Goal: Task Accomplishment & Management: Complete application form

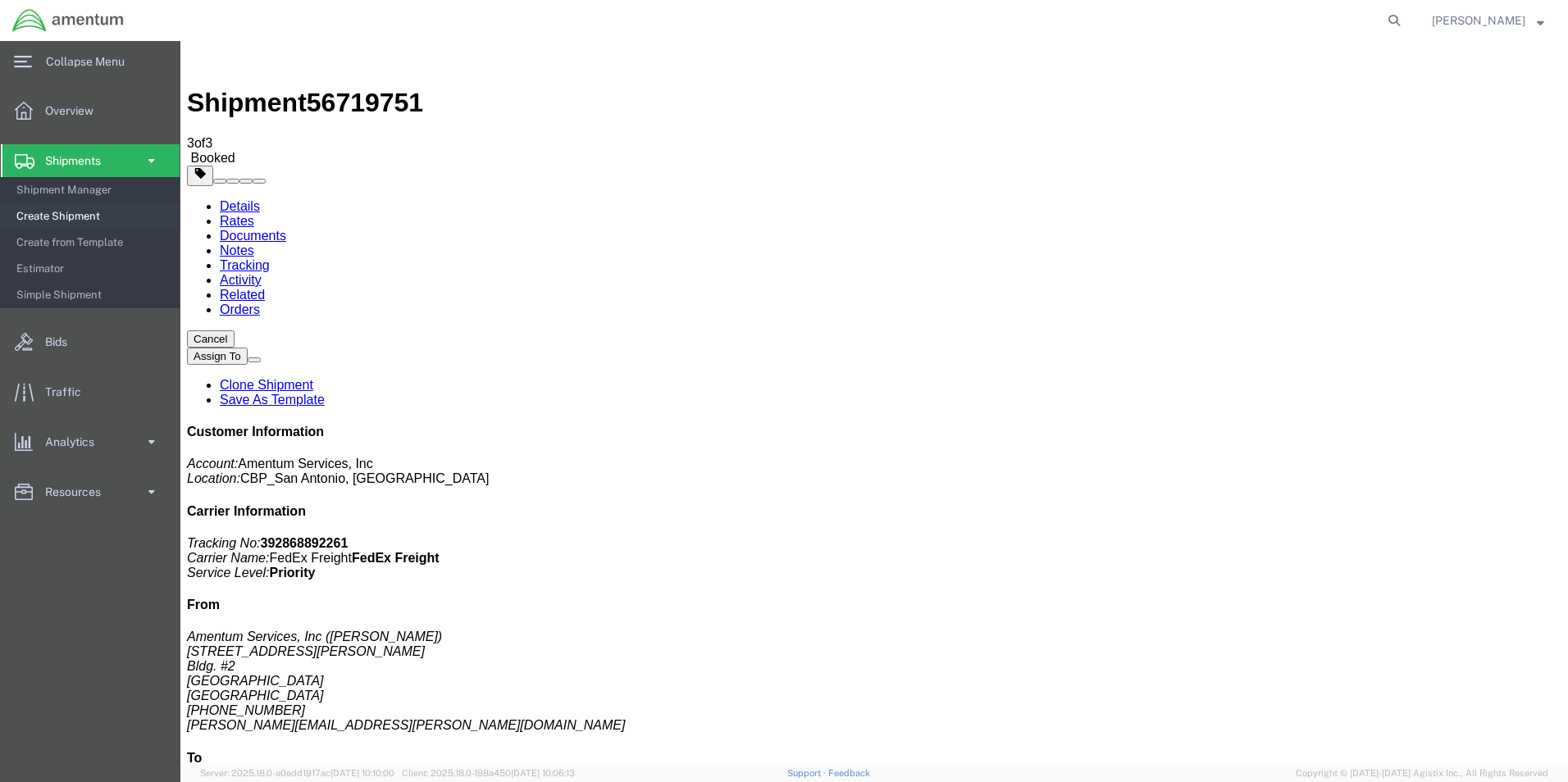
click at [71, 216] on span "Create Shipment" at bounding box center [92, 216] width 152 height 33
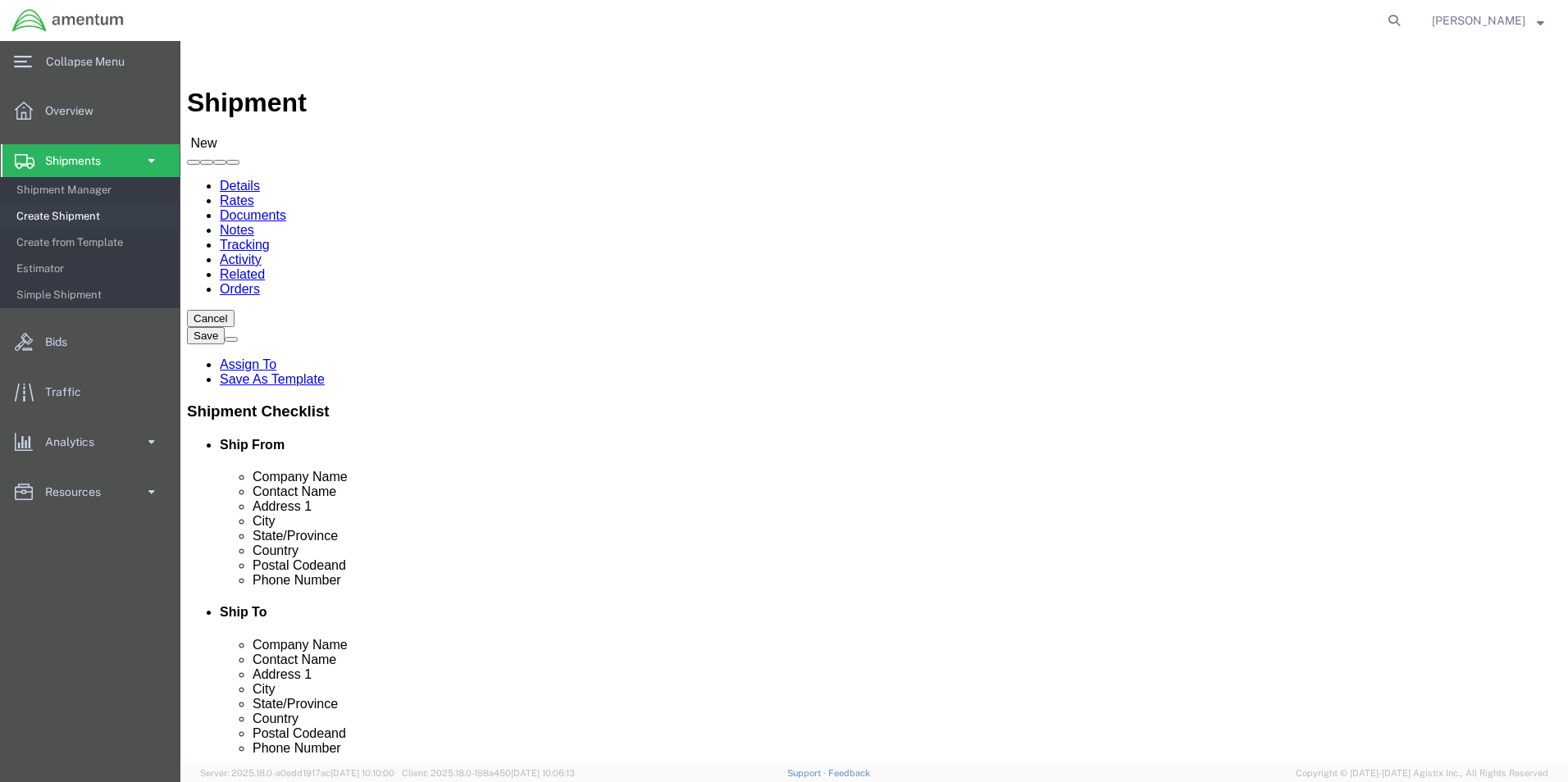
type input "WST"
select select "49945"
select select "[GEOGRAPHIC_DATA]"
drag, startPoint x: 295, startPoint y: 338, endPoint x: 151, endPoint y: 339, distance: 144.0
click div "Contact Name"
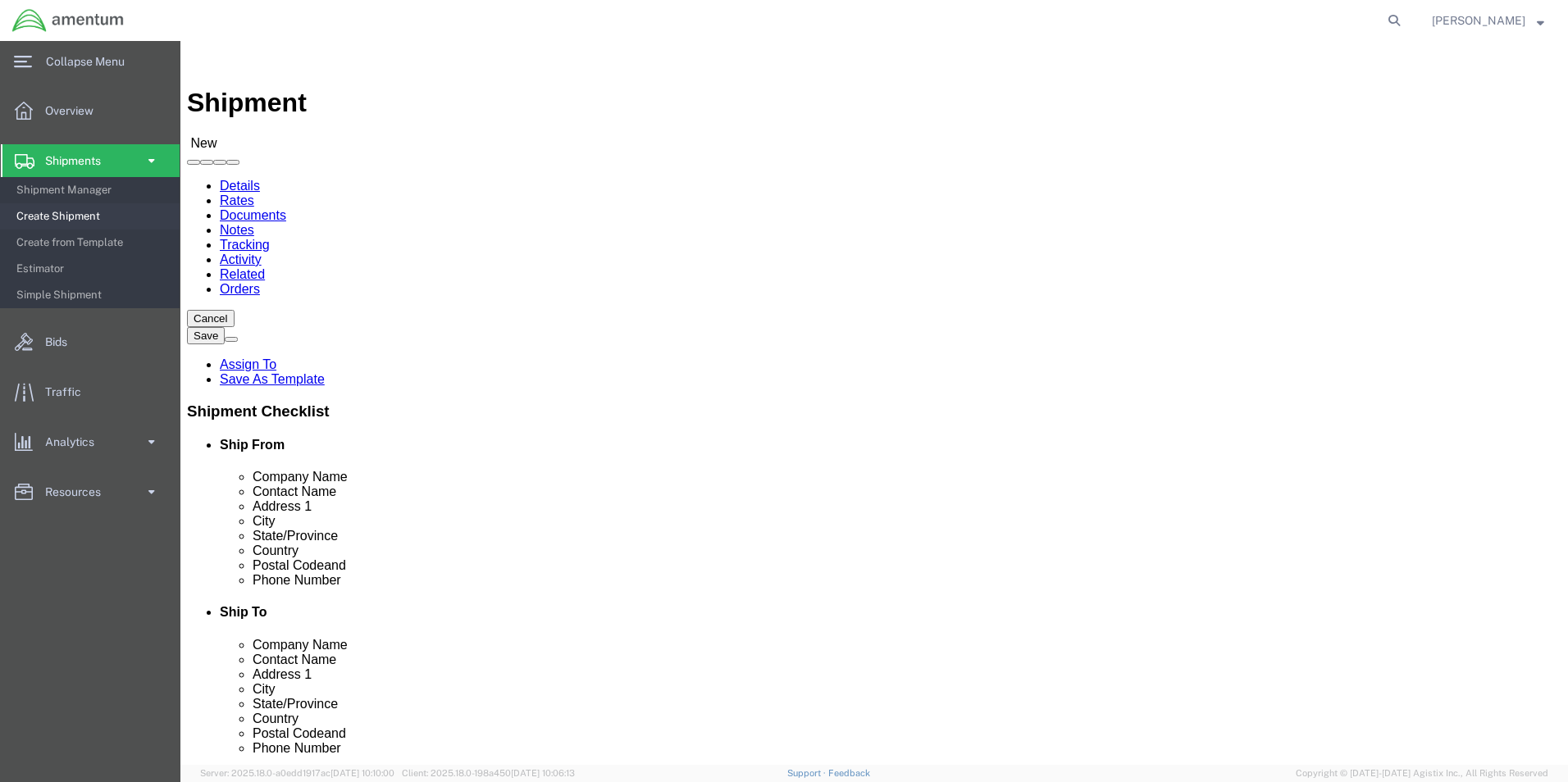
type input "[PERSON_NAME]"
click input "text"
type input "[PERSON_NAME][EMAIL_ADDRESS][PERSON_NAME][DOMAIN_NAME]"
type input "DTM"
select select "49921"
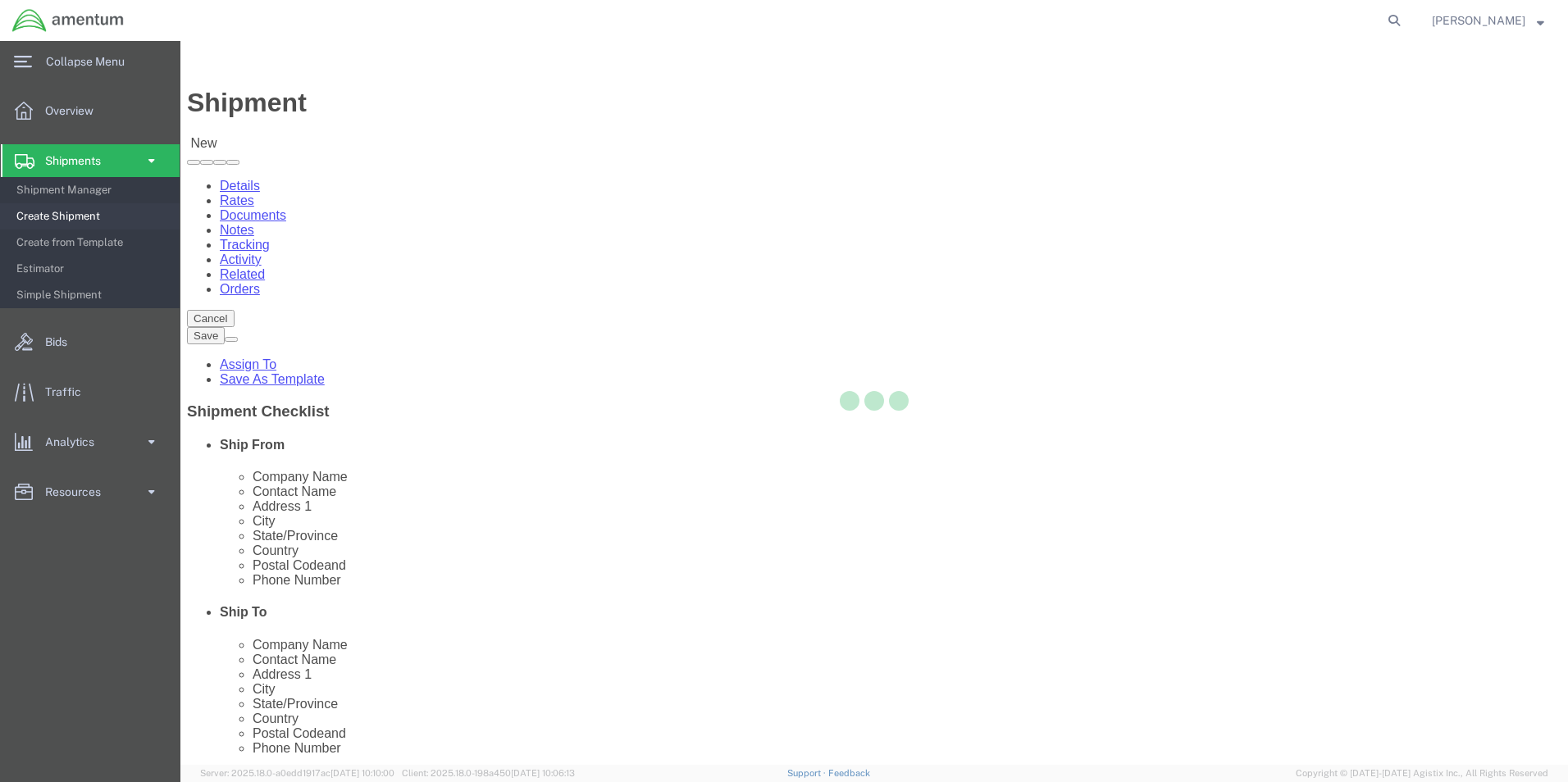
select select "MI"
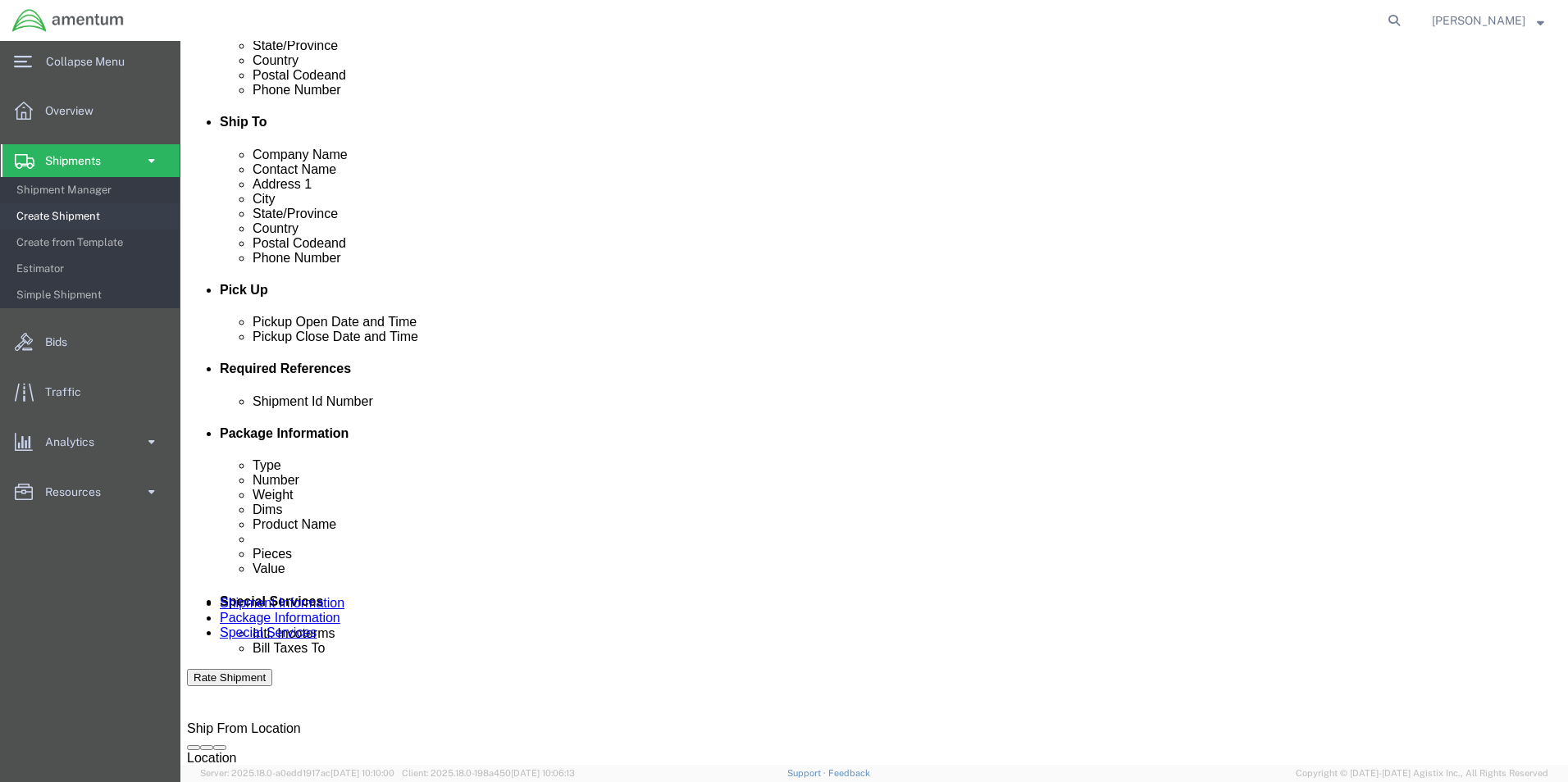
scroll to position [492, 0]
type input "ATTN: [PERSON_NAME]"
click div "[DATE] 7:00 PM"
click button "Apply"
click div "[DATE] 7:00 PM"
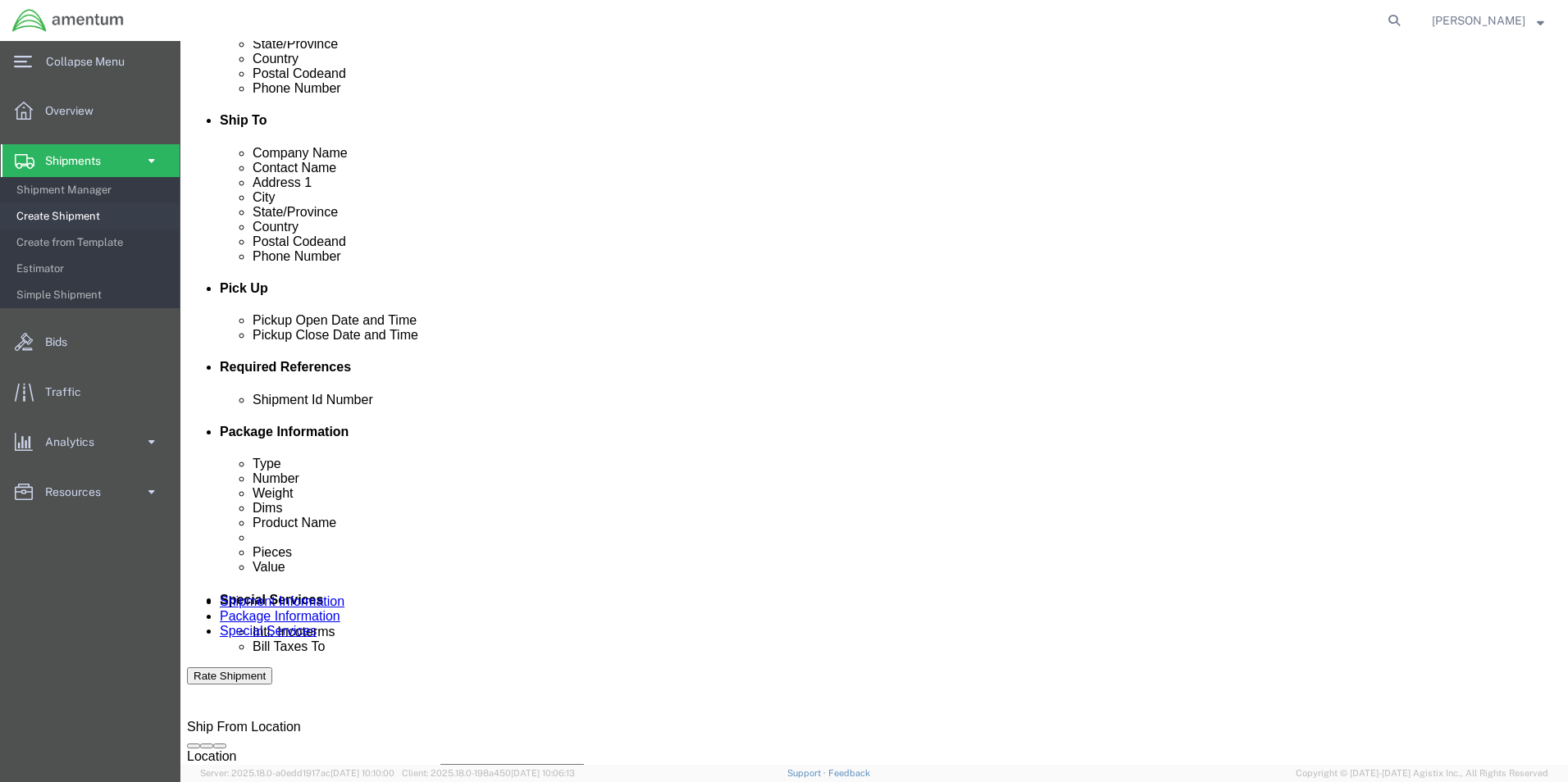
type input "10:00 AM"
click button "Apply"
click div "[DATE] 8:00 PM"
type input "2:00 PM"
click button "Apply"
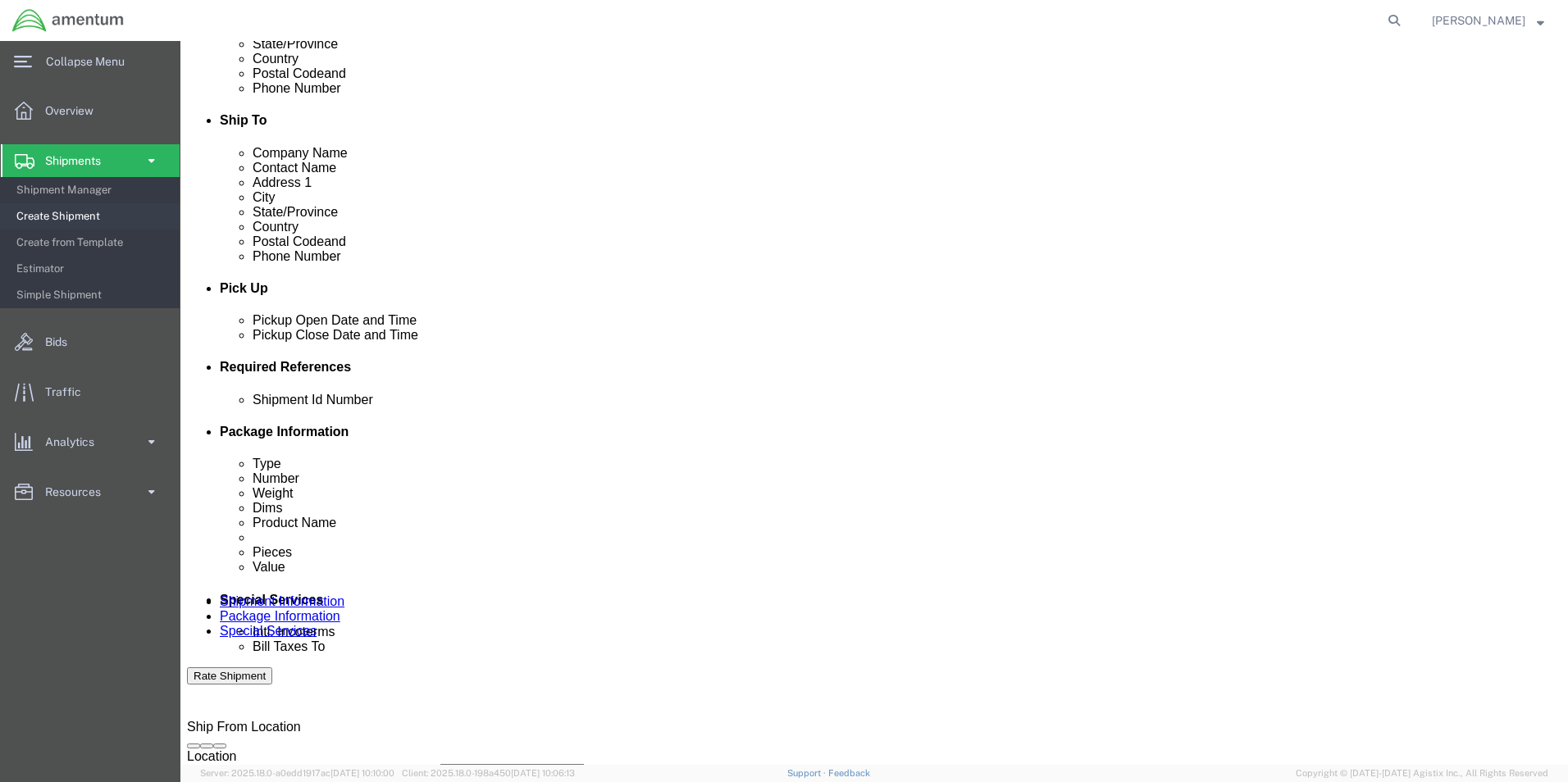
click input "text"
type input "TOOLS"
click button "Add reference"
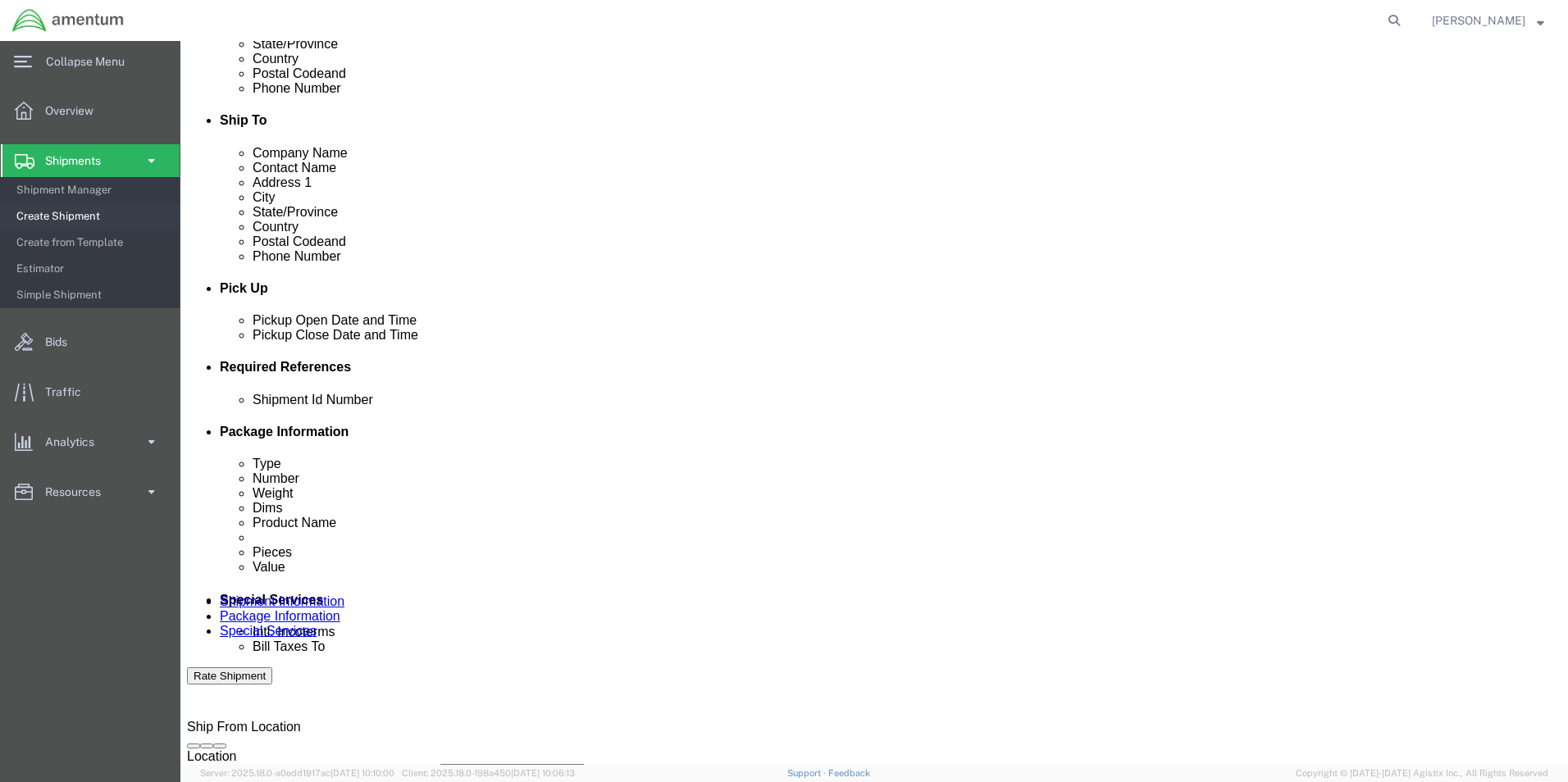
click select "Select Account Type Activity ID Airline Appointment Number ASN Batch Request # …"
select select "DEPT"
click select "Select Account Type Activity ID Airline Appointment Number ASN Batch Request # …"
click input "text"
type input "CBP"
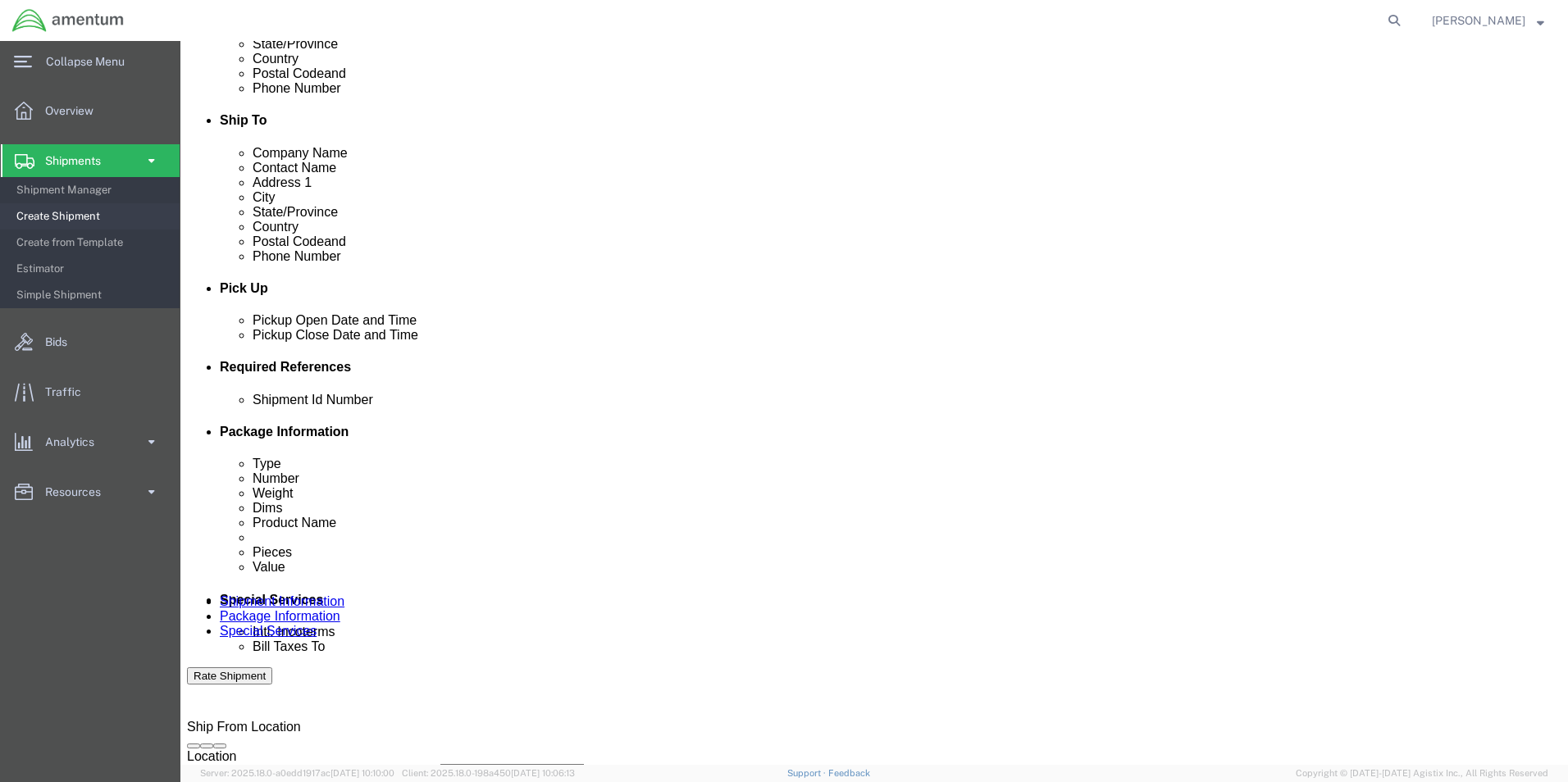
click select "Select Account Type Activity ID Airline Appointment Number ASN Batch Request # …"
select select "PROJNUM"
click select "Select Account Type Activity ID Airline Appointment Number ASN Batch Request # …"
type input "6118.03.03.2219.000.WST.0000"
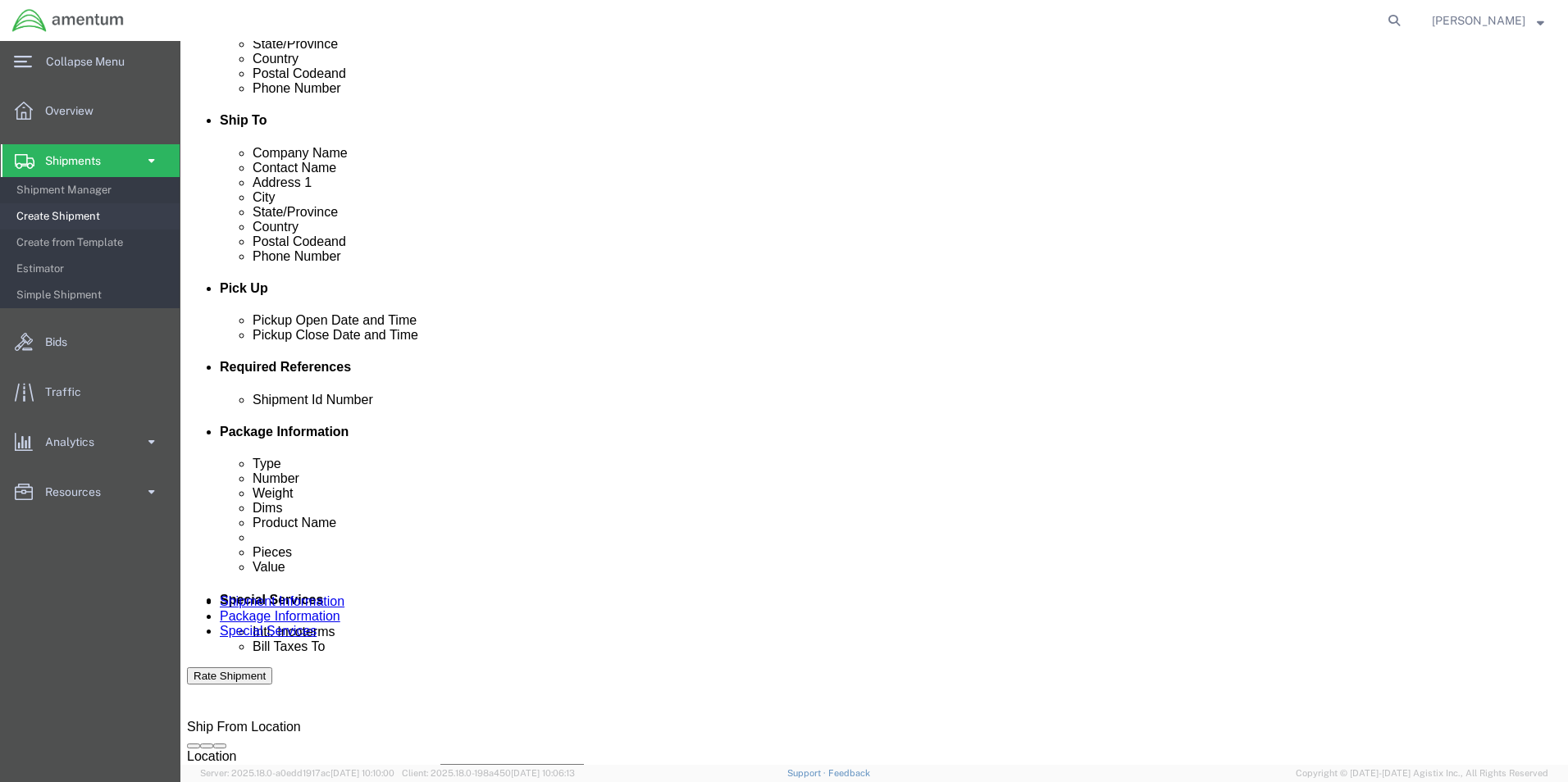
drag, startPoint x: 118, startPoint y: 556, endPoint x: 125, endPoint y: 547, distance: 11.4
click select "Select Account Type Activity ID Airline Appointment Number ASN Batch Request # …"
select select "CUSTREF"
click select "Select Account Type Activity ID Airline Appointment Number ASN Batch Request # …"
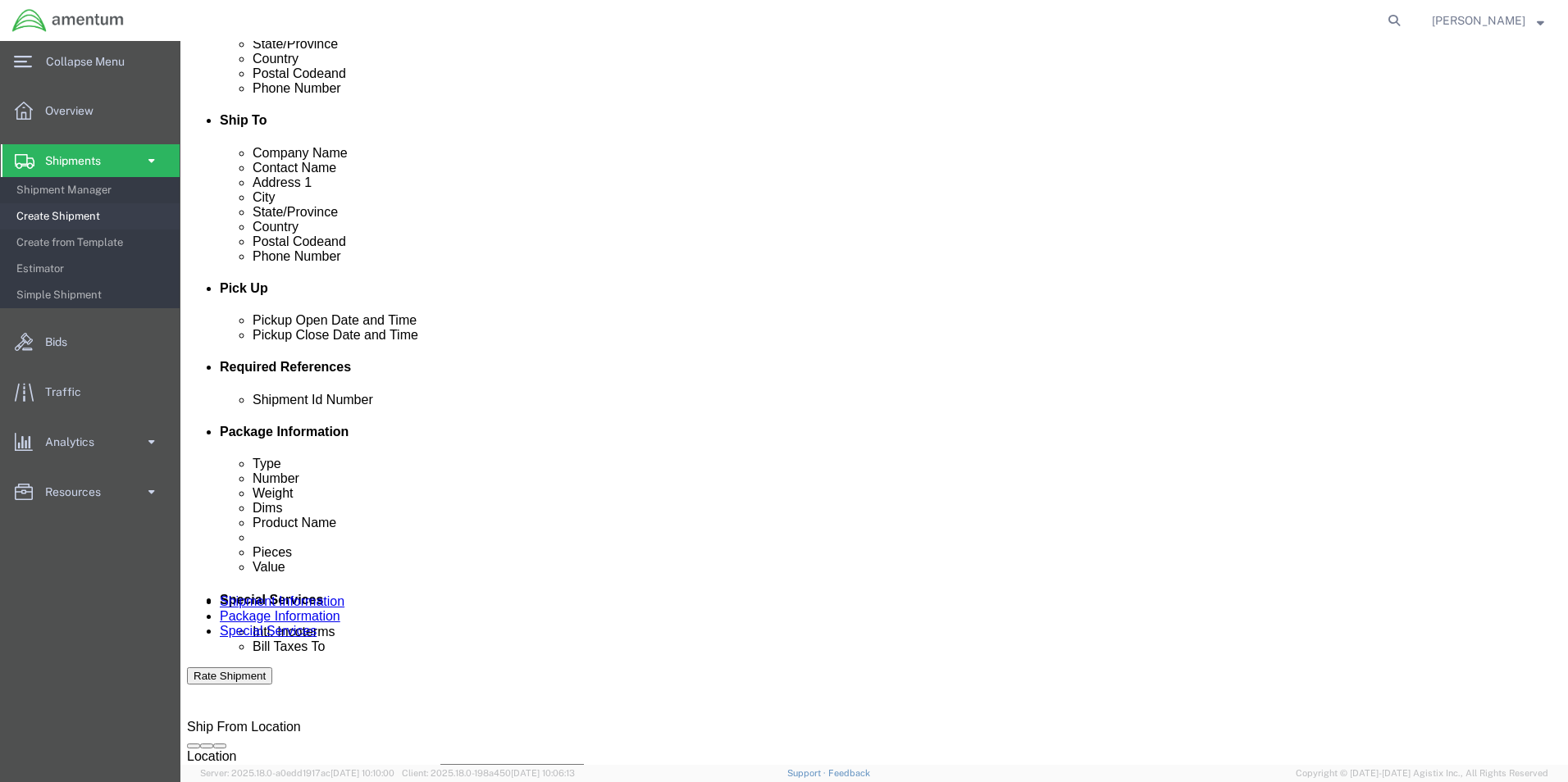
click input "text"
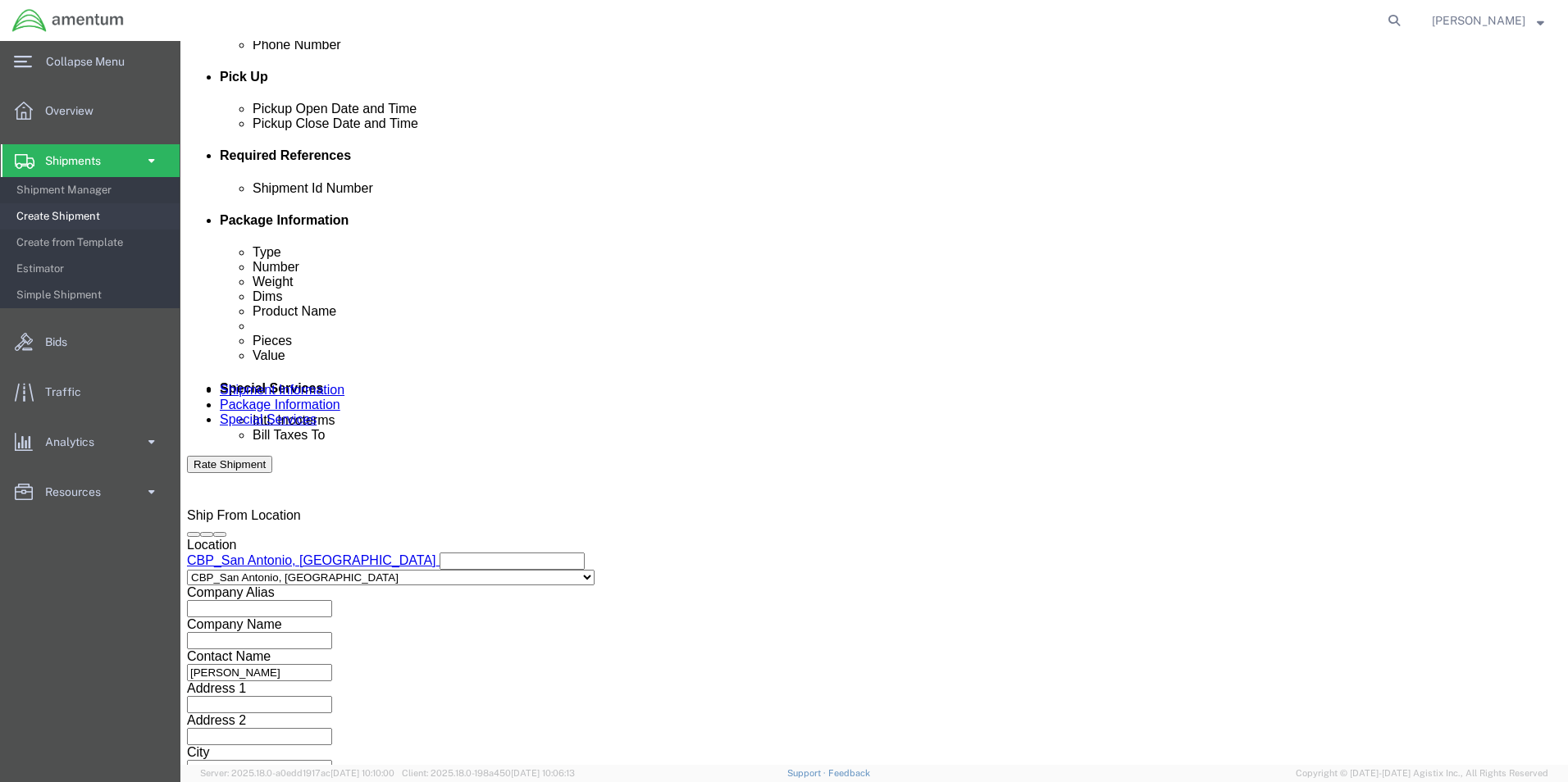
scroll to position [715, 0]
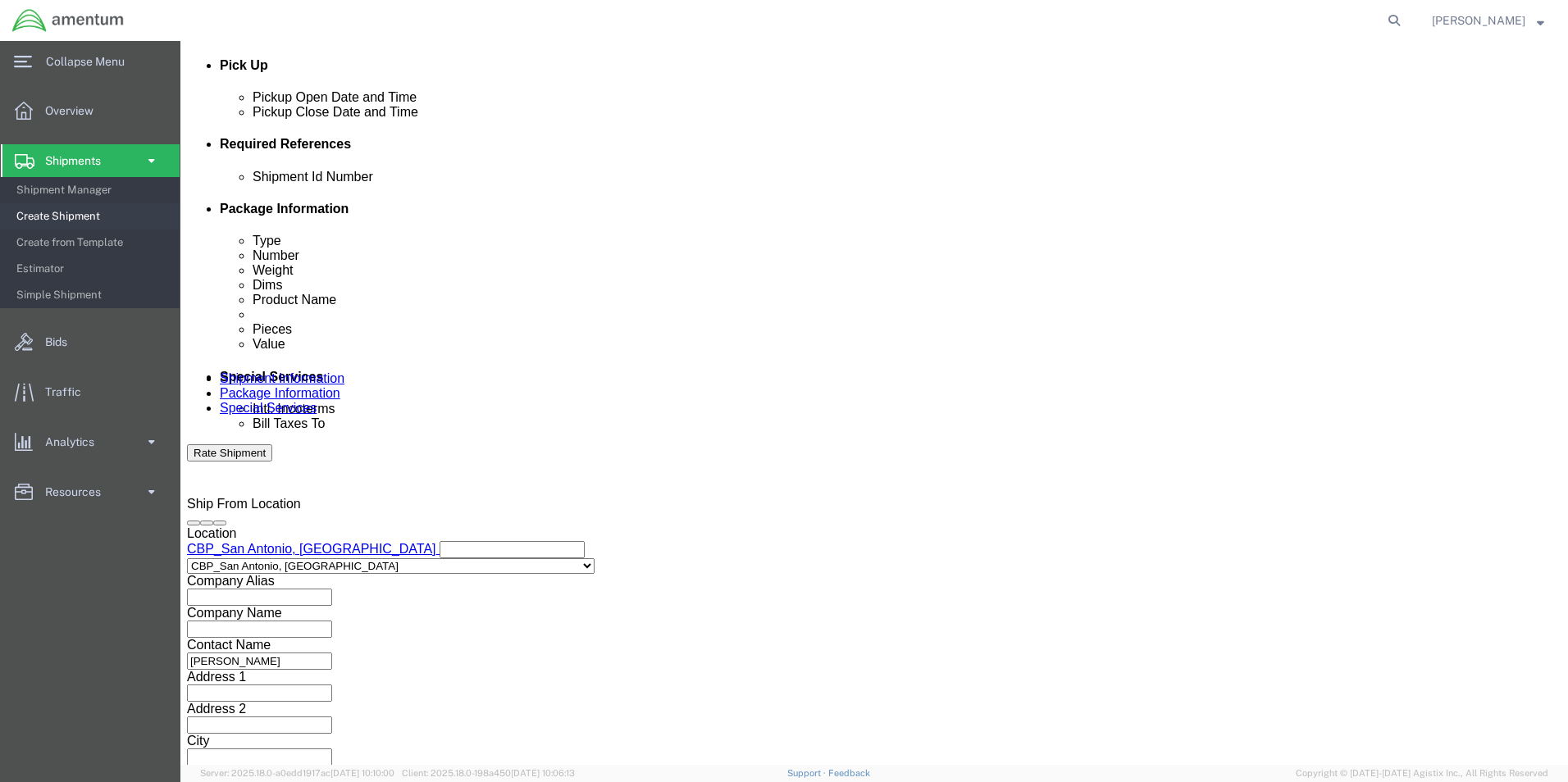
type input "TOOLS"
click select "Select Air Less than Truckload Multi-Leg Ocean Freight Rail Small Parcel Truckl…"
select select "SMAL"
click select "Select Air Less than Truckload Multi-Leg Ocean Freight Rail Small Parcel Truckl…"
click button "Continue"
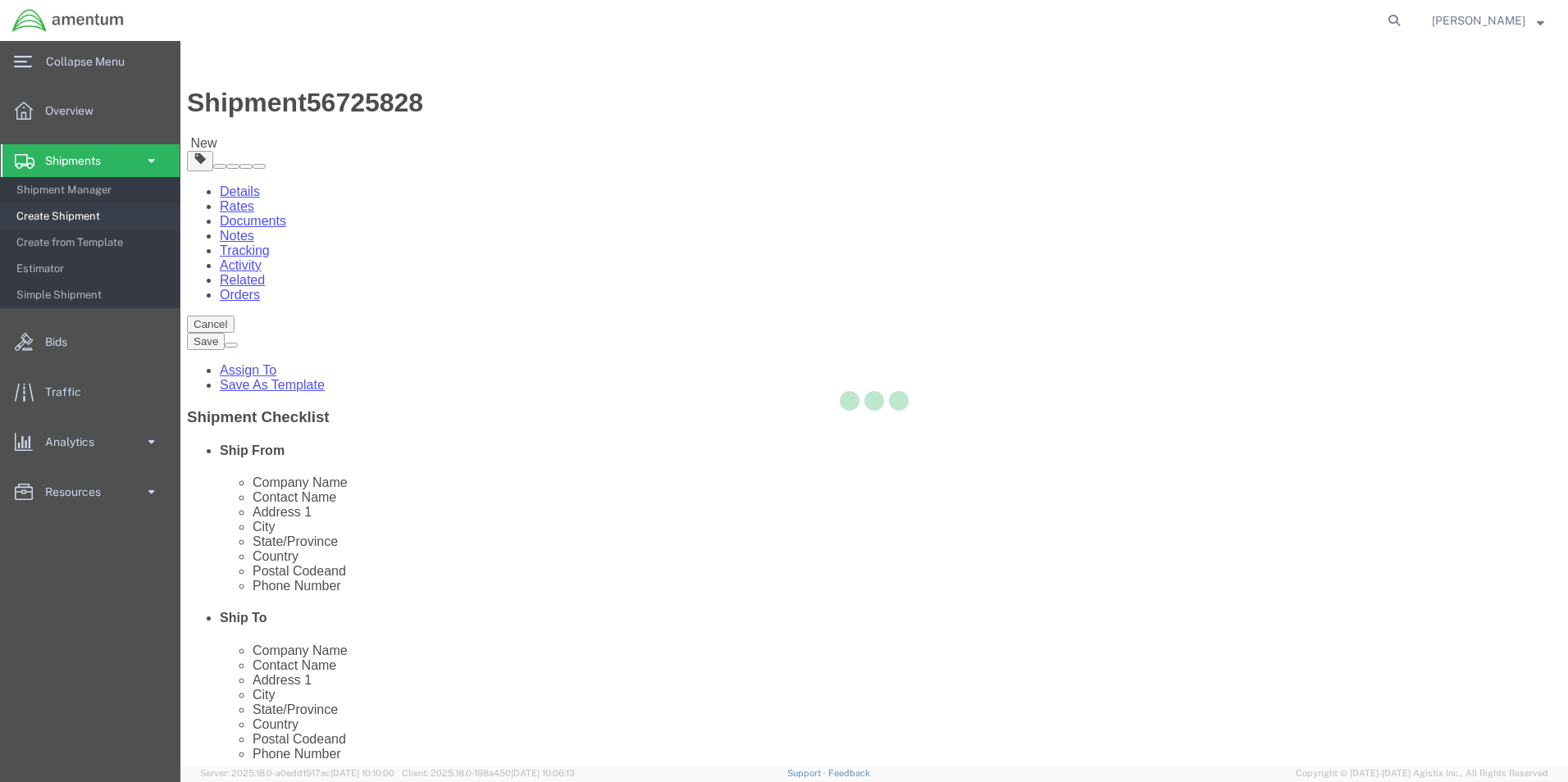
select select "YRPK"
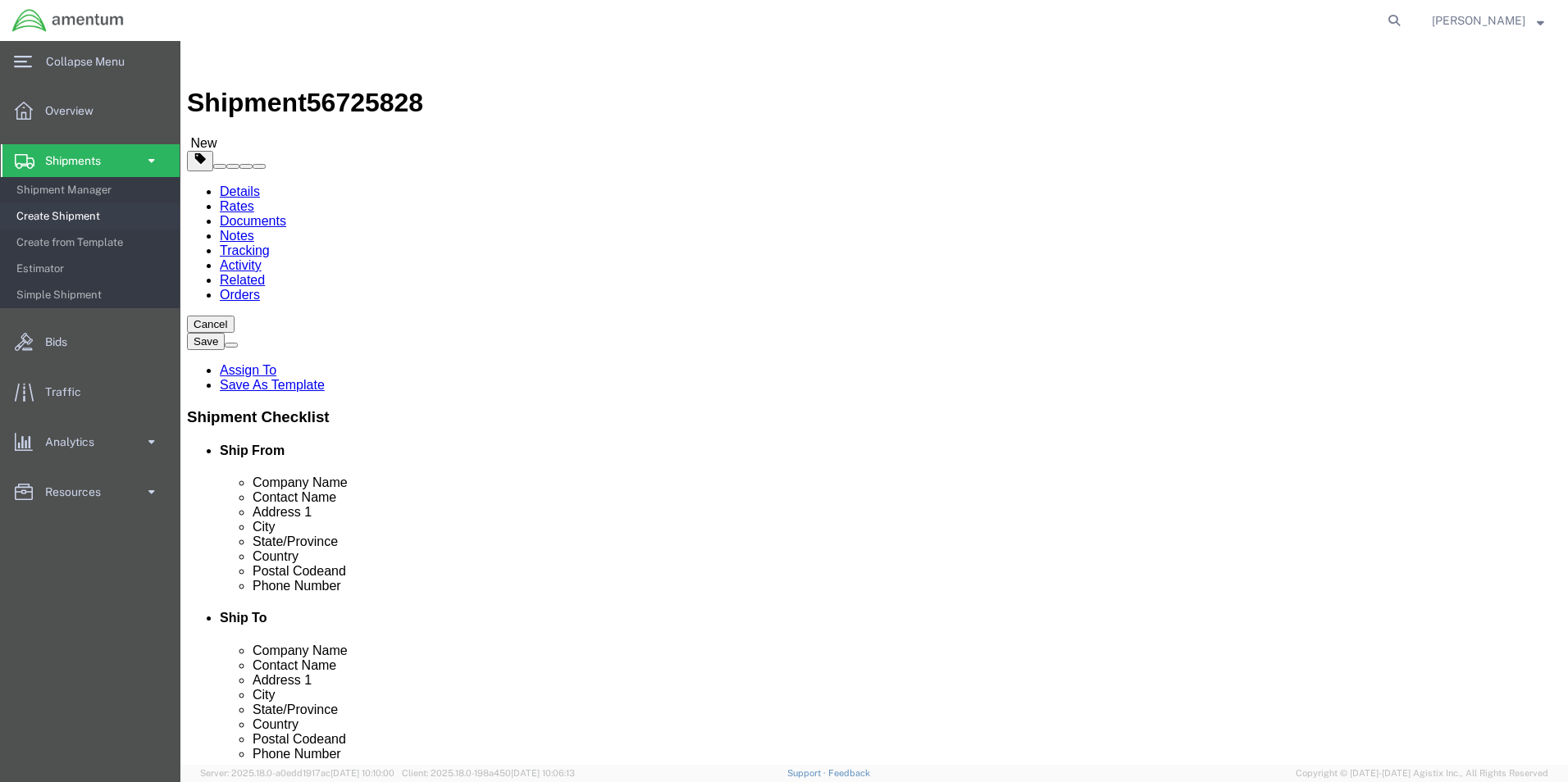
click input "text"
type input "24"
type input "12"
drag, startPoint x: 241, startPoint y: 391, endPoint x: 187, endPoint y: 391, distance: 54.0
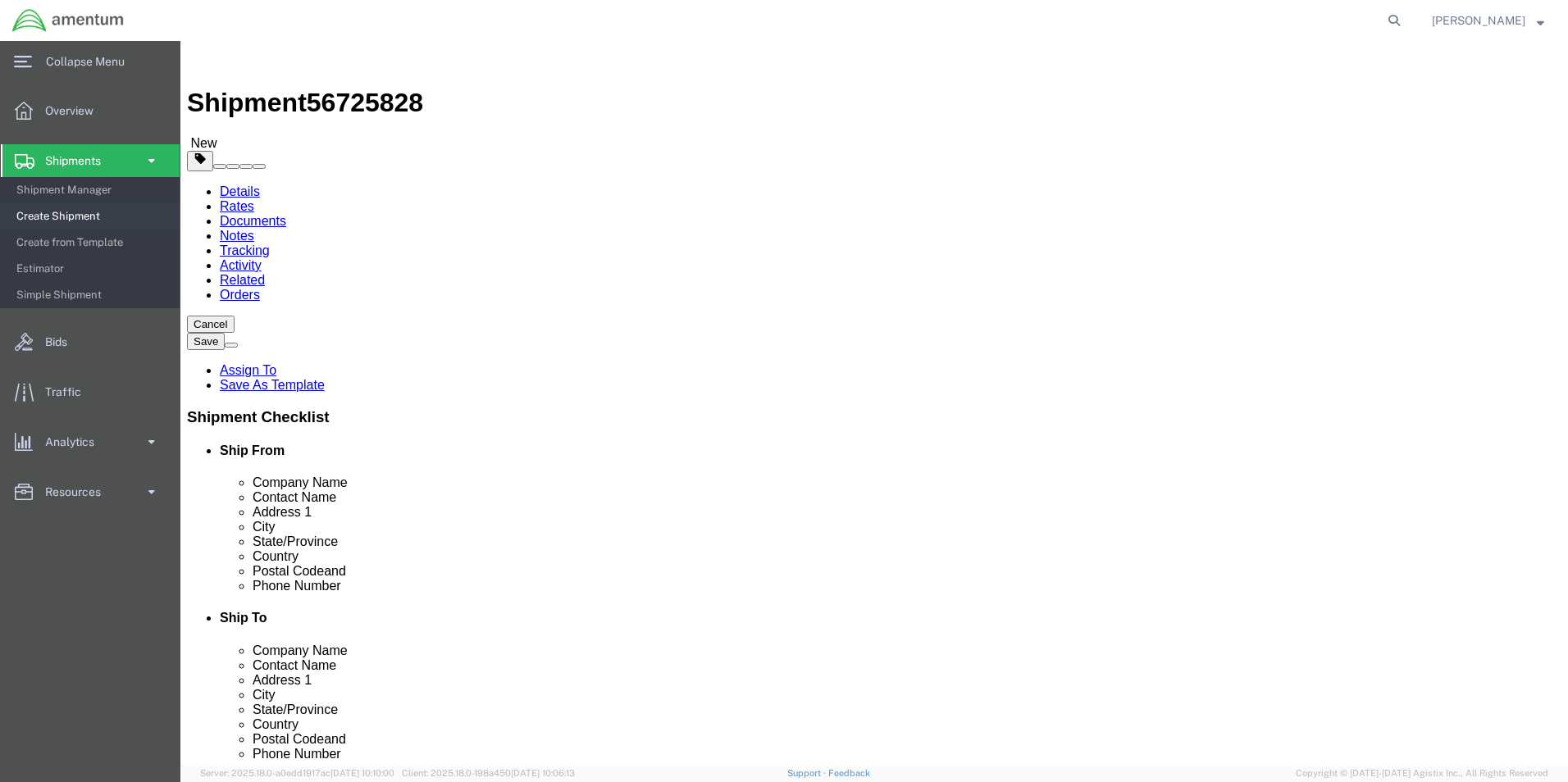
click div "0.00 Select kgs lbs"
type input "32.00"
click span
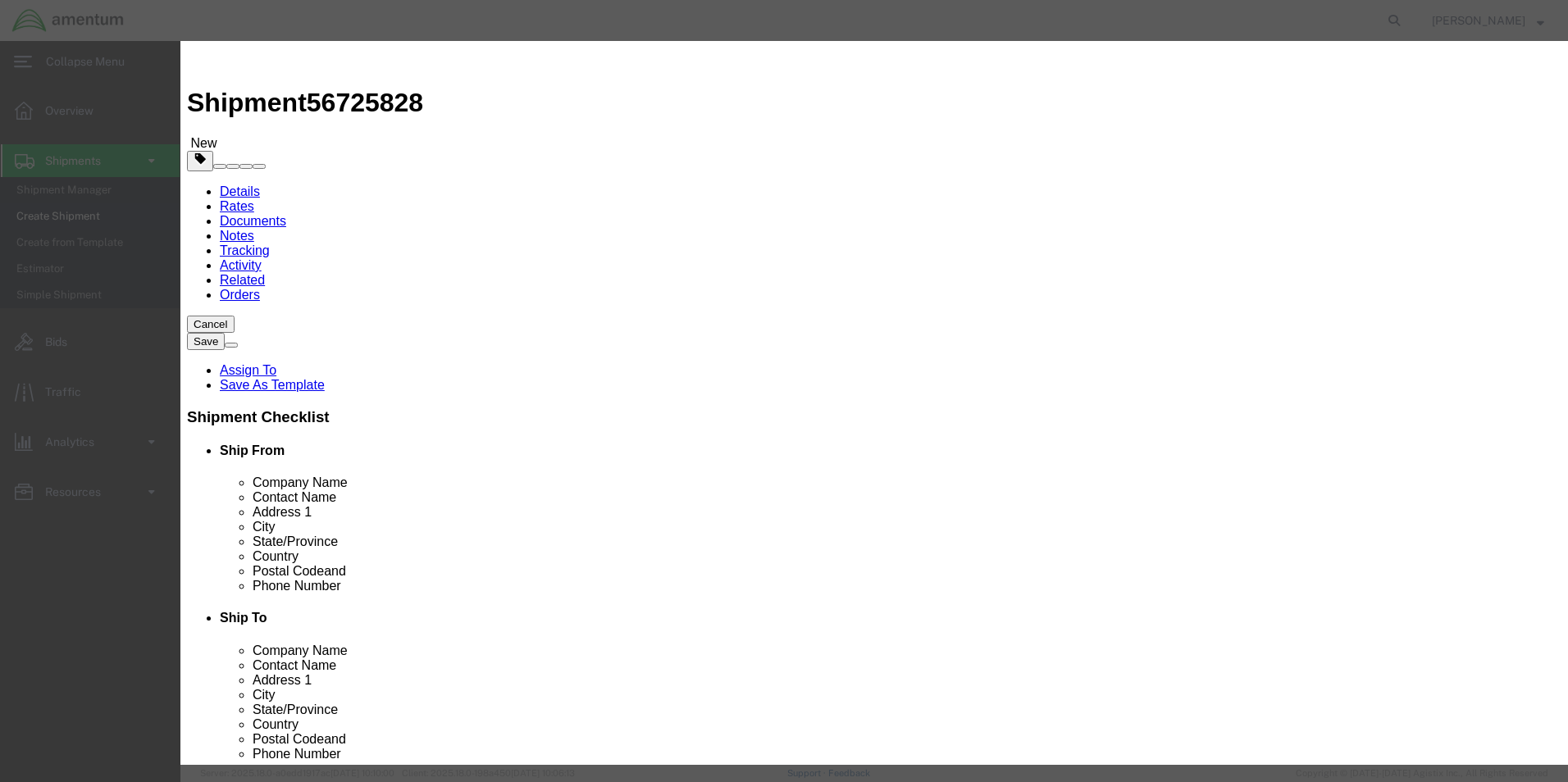
click input "text"
type input "TOOLS"
click h3 "Add content"
drag, startPoint x: 432, startPoint y: 155, endPoint x: 411, endPoint y: 155, distance: 21.0
click input "0"
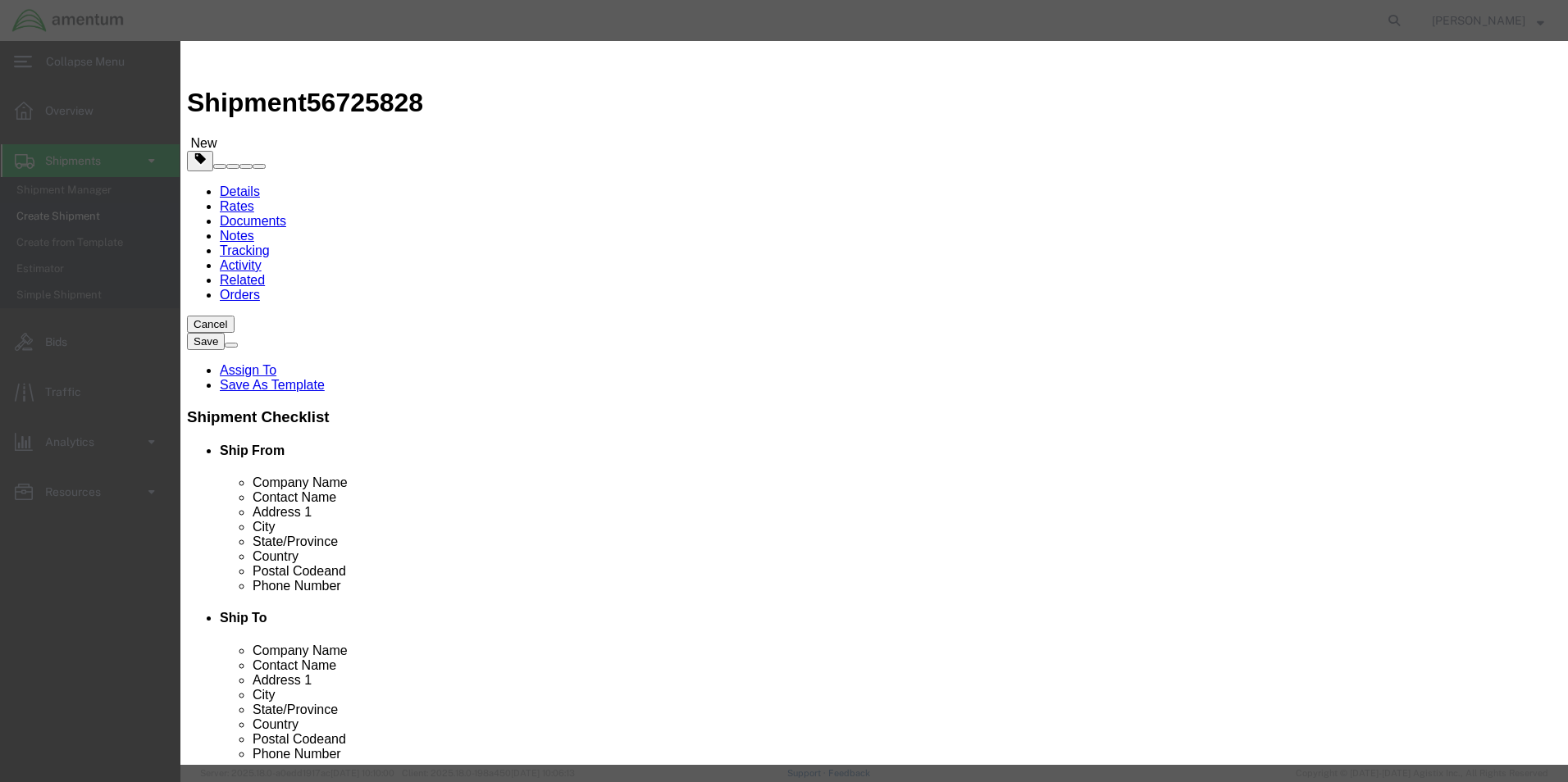
click input "I SET"
click div "Product Name TOOLS TOOLS Pieces 1 SET Select Bag Barrels 100Board Feet Bottle B…"
click input "1 SET"
type input "1"
click input "text"
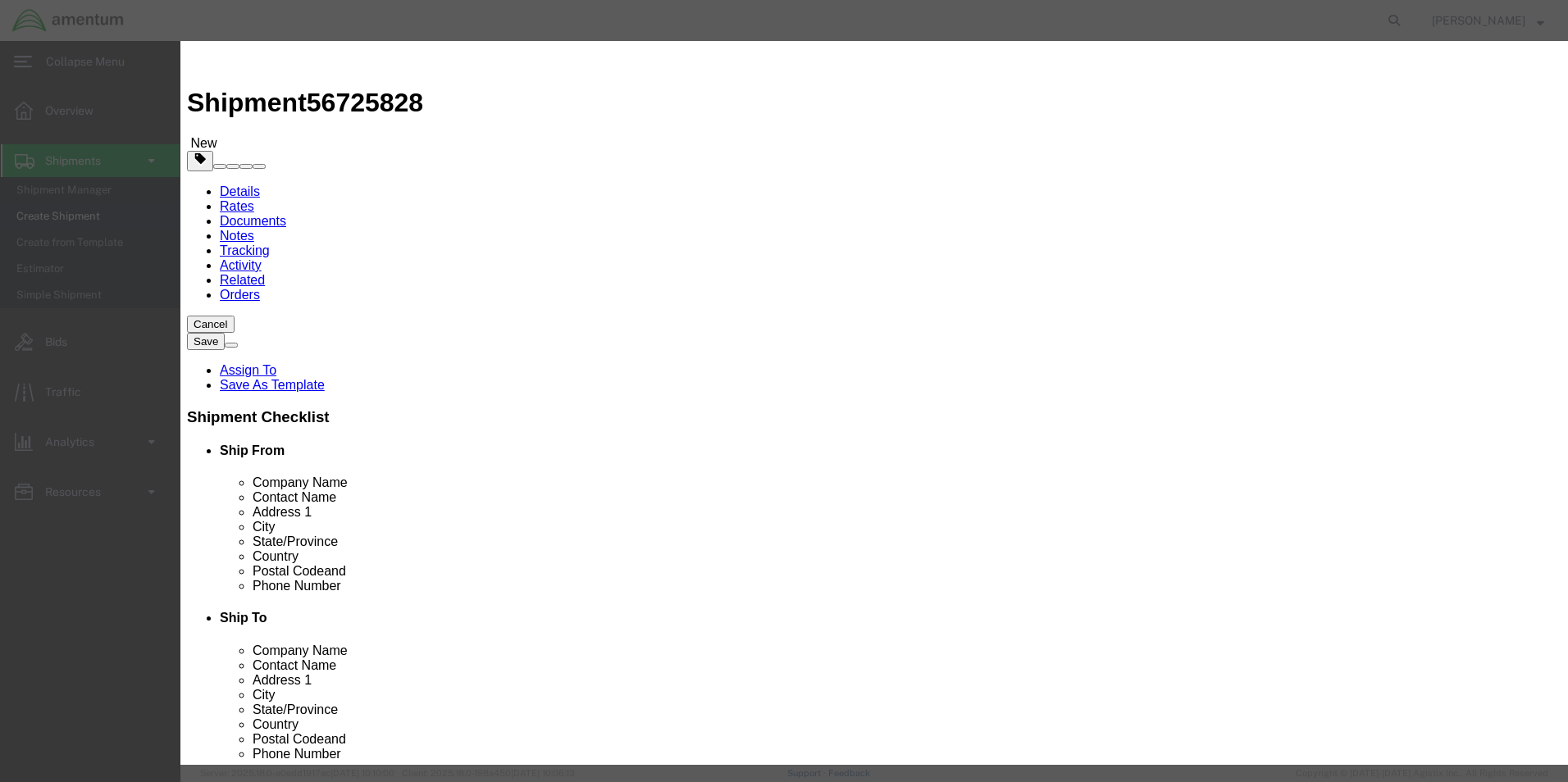
type input "2500"
click h3 "Add content"
click textarea
type textarea "TOOLS"
click div "Pieces : Please enter a valid number. Commodity library Product Name TOOLS TOOL…"
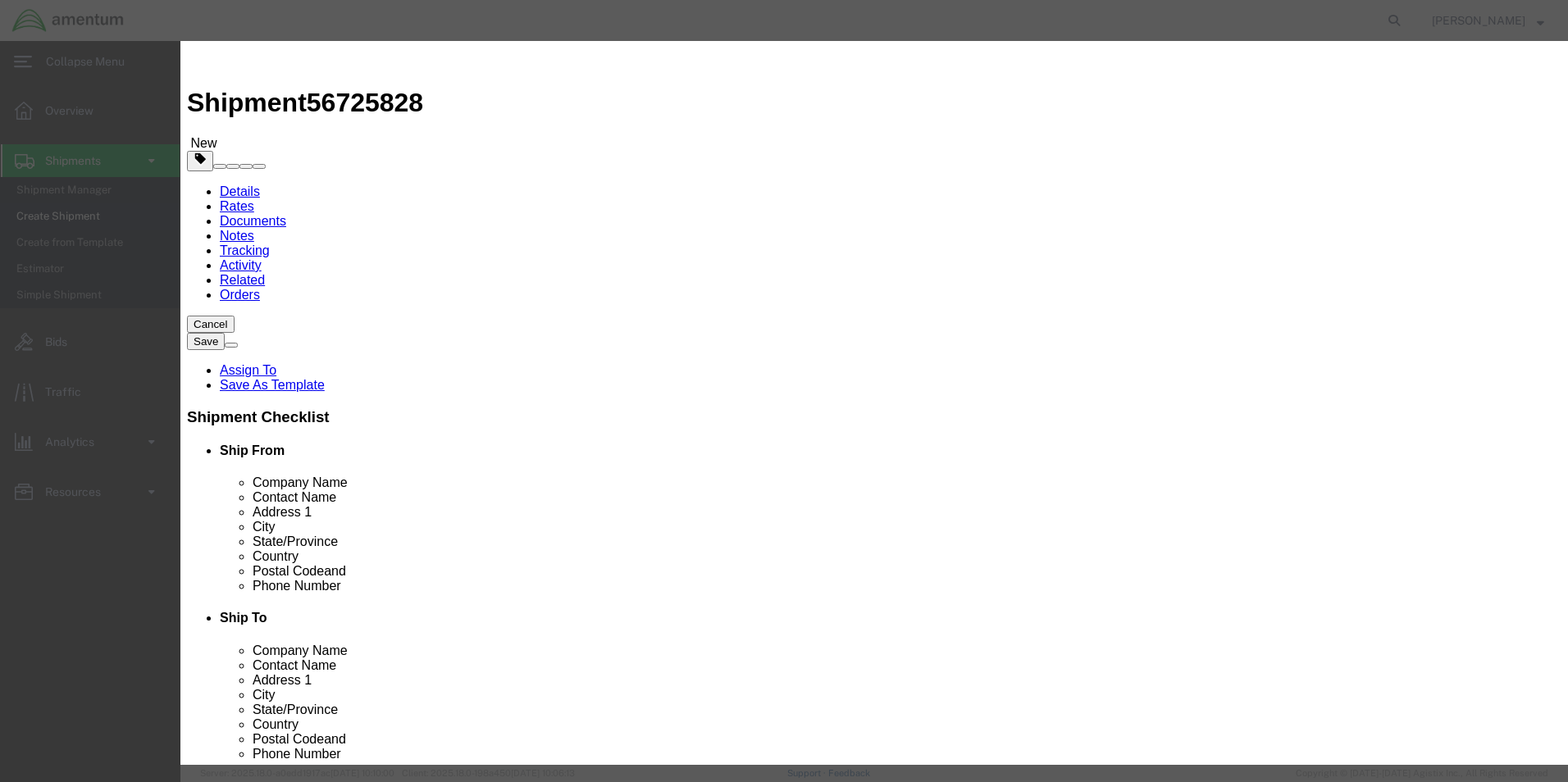
click input "checkbox"
checkbox input "true"
click icon
click button "Save & Close"
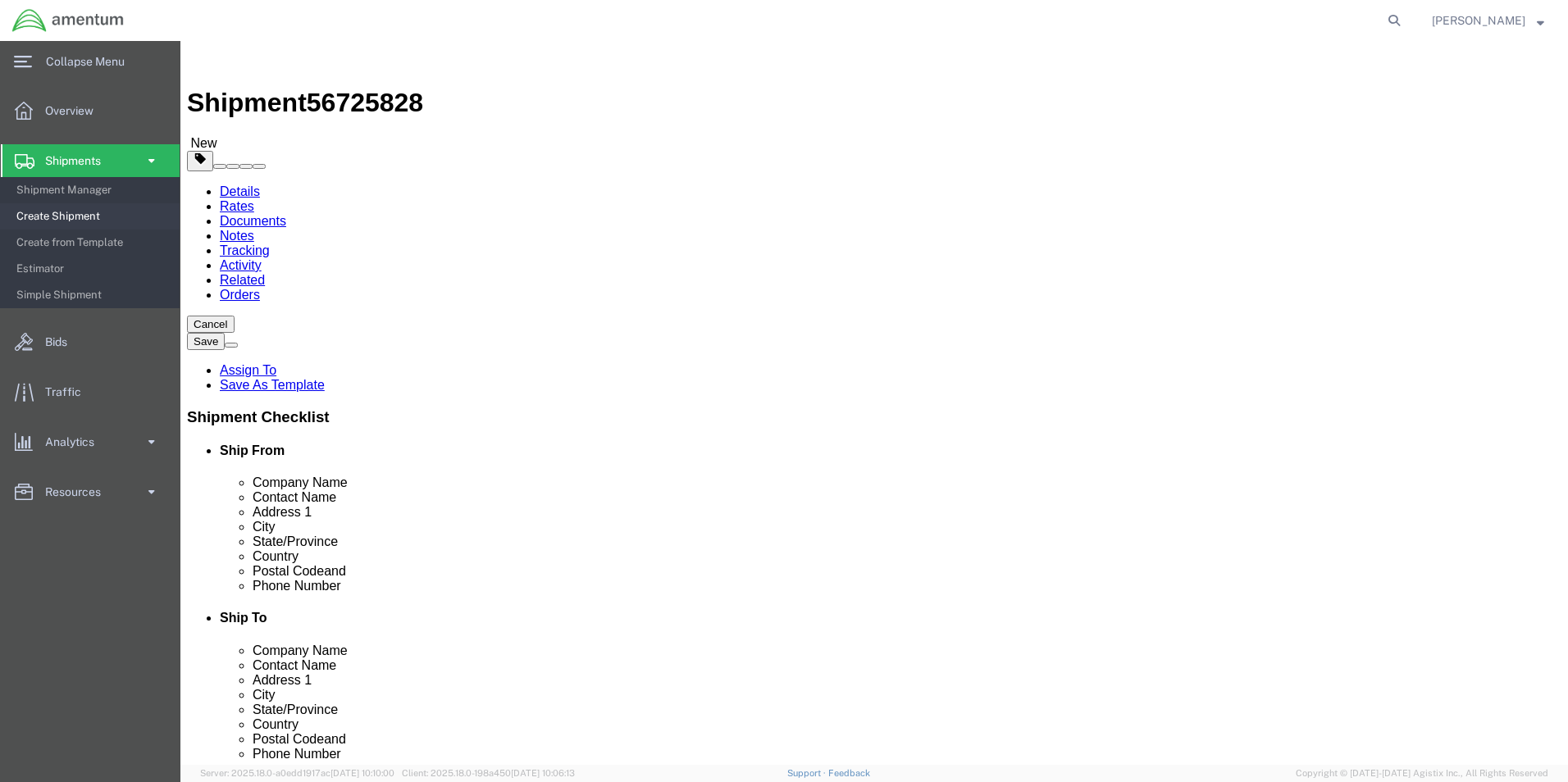
click button "Continue"
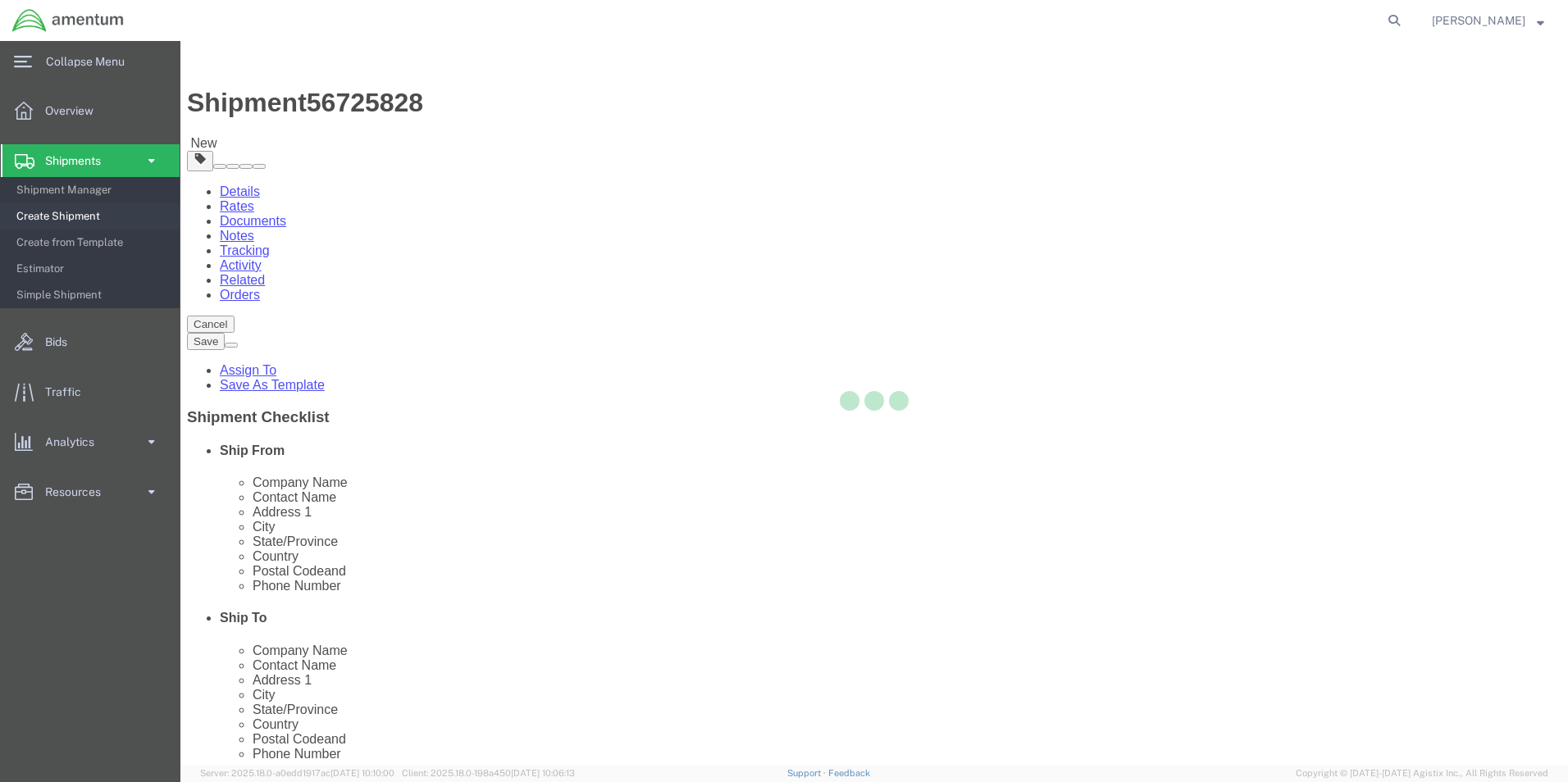
select select
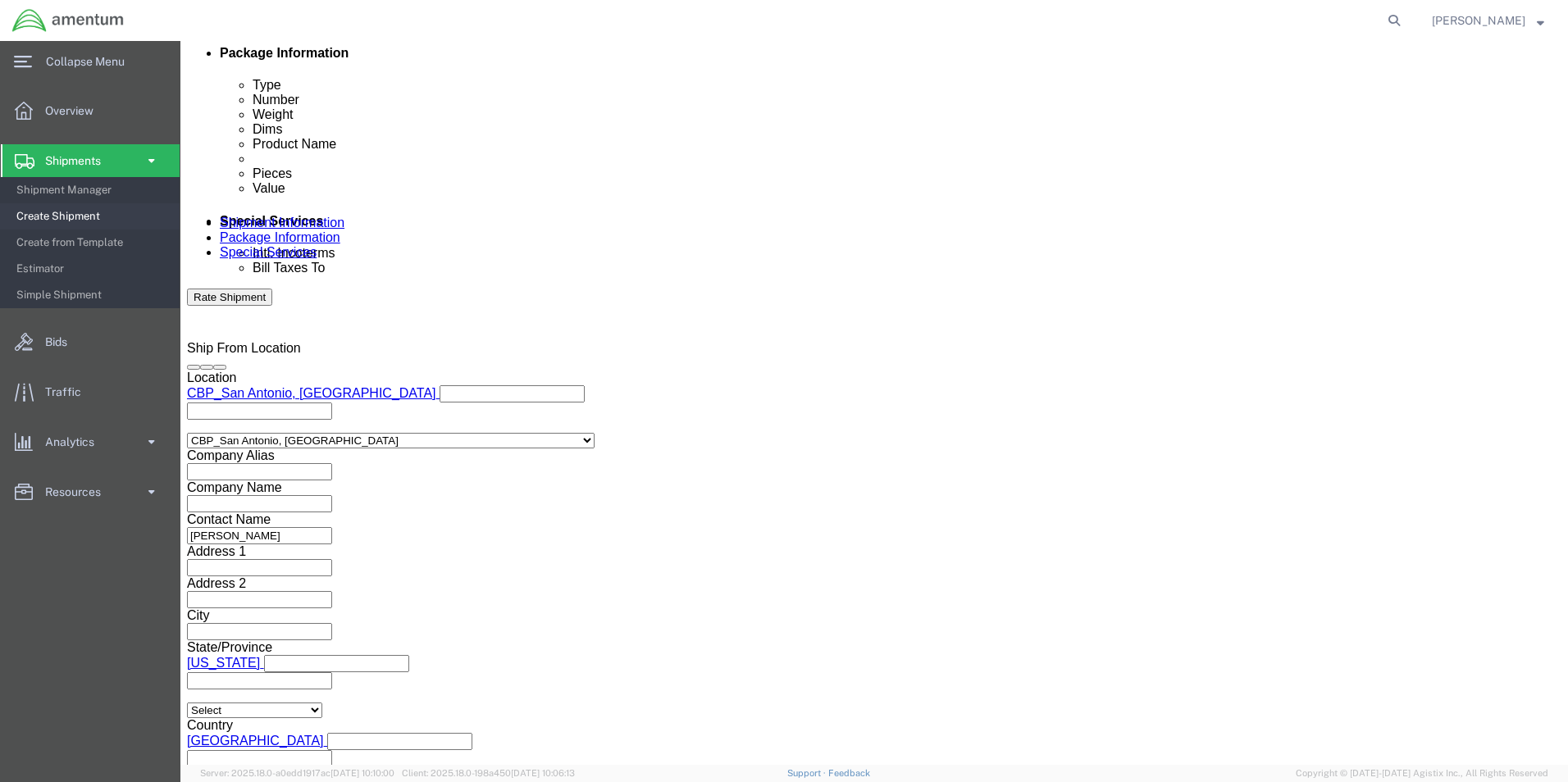
scroll to position [903, 0]
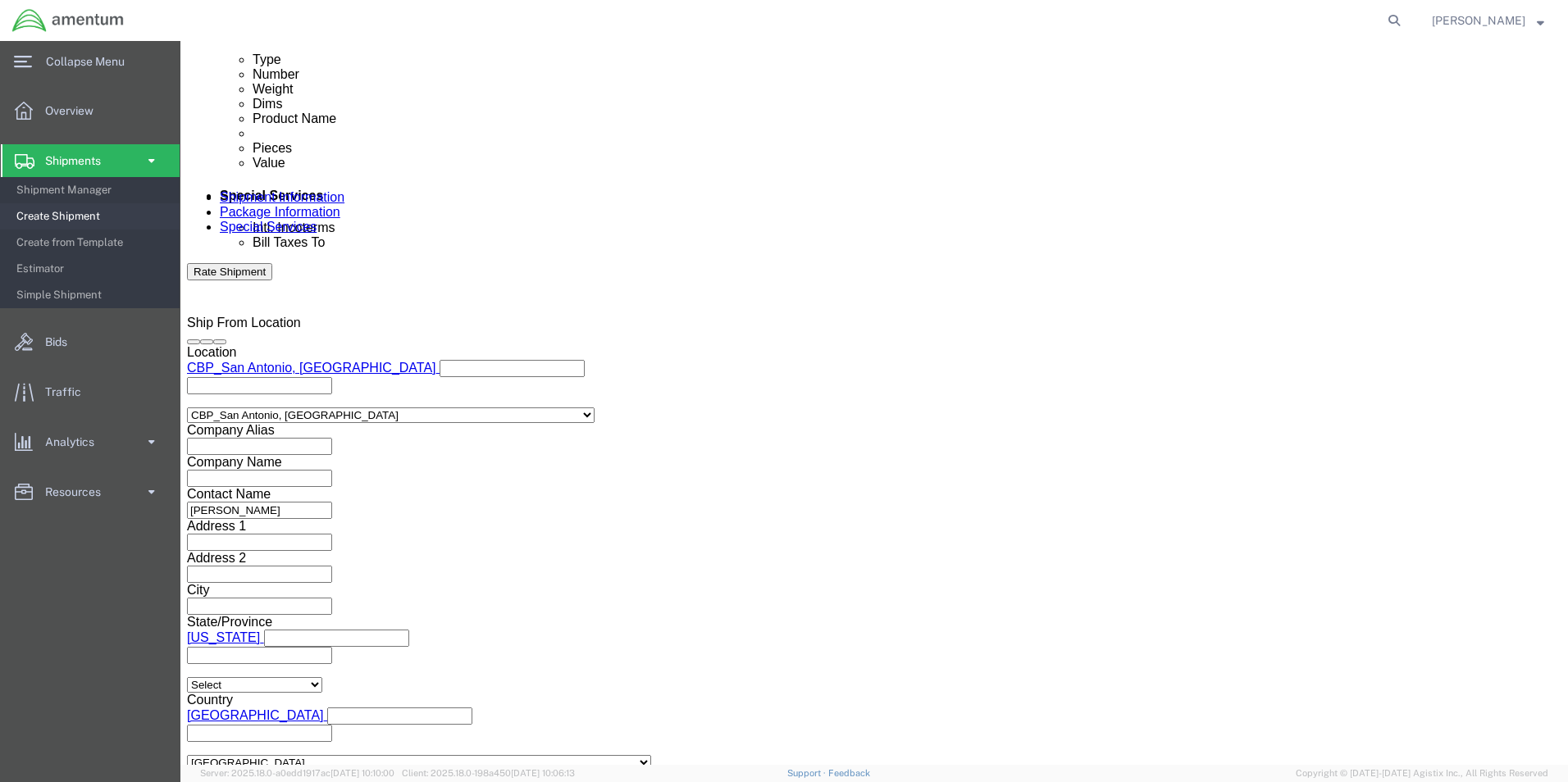
click input "text"
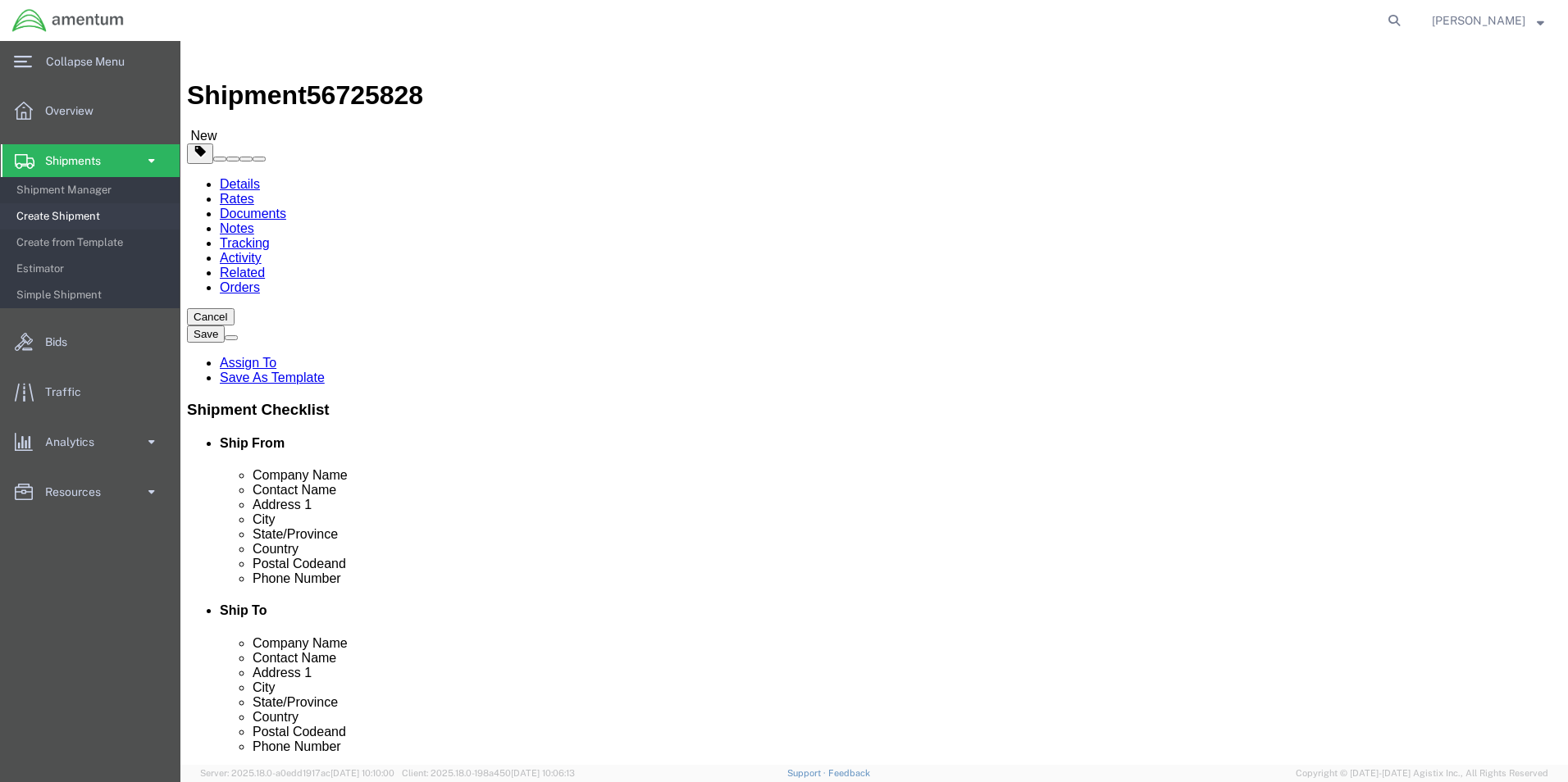
scroll to position [0, 0]
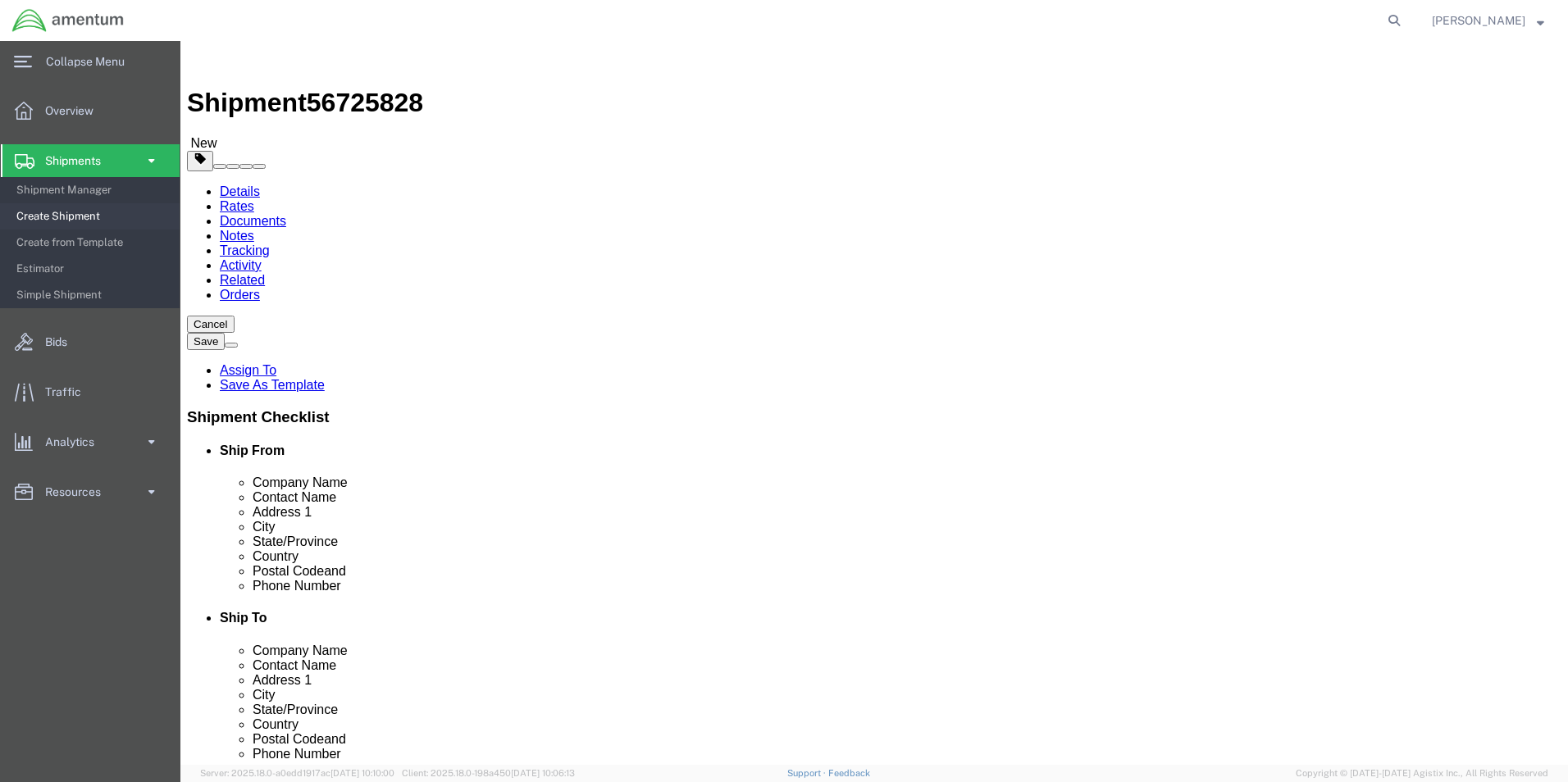
type input "2500.00"
click button "Rate Shipment"
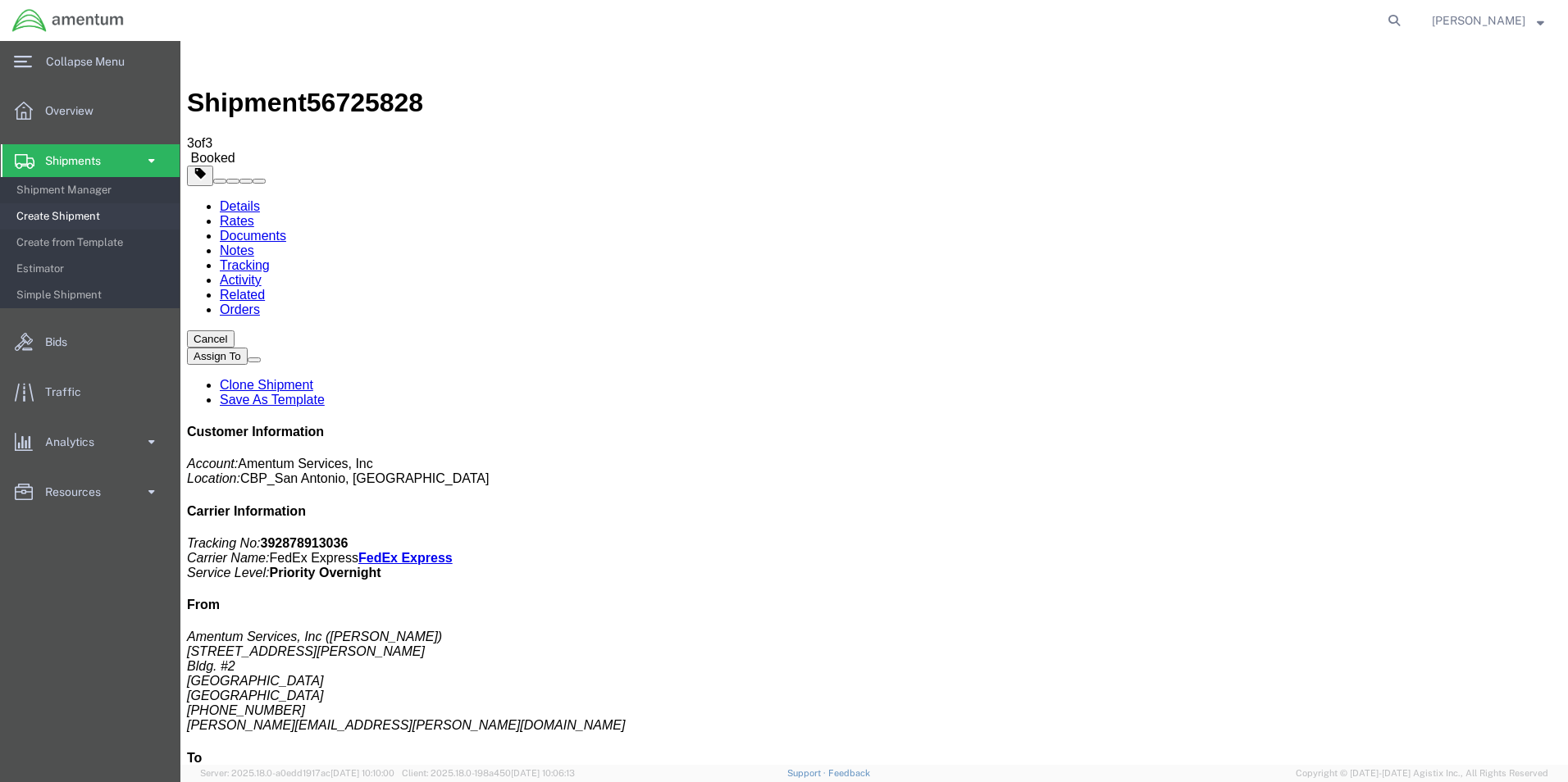
click at [239, 199] on link "Details" at bounding box center [239, 206] width 40 height 14
click link "Schedule pickup request"
